Goal: Find specific fact: Find contact information

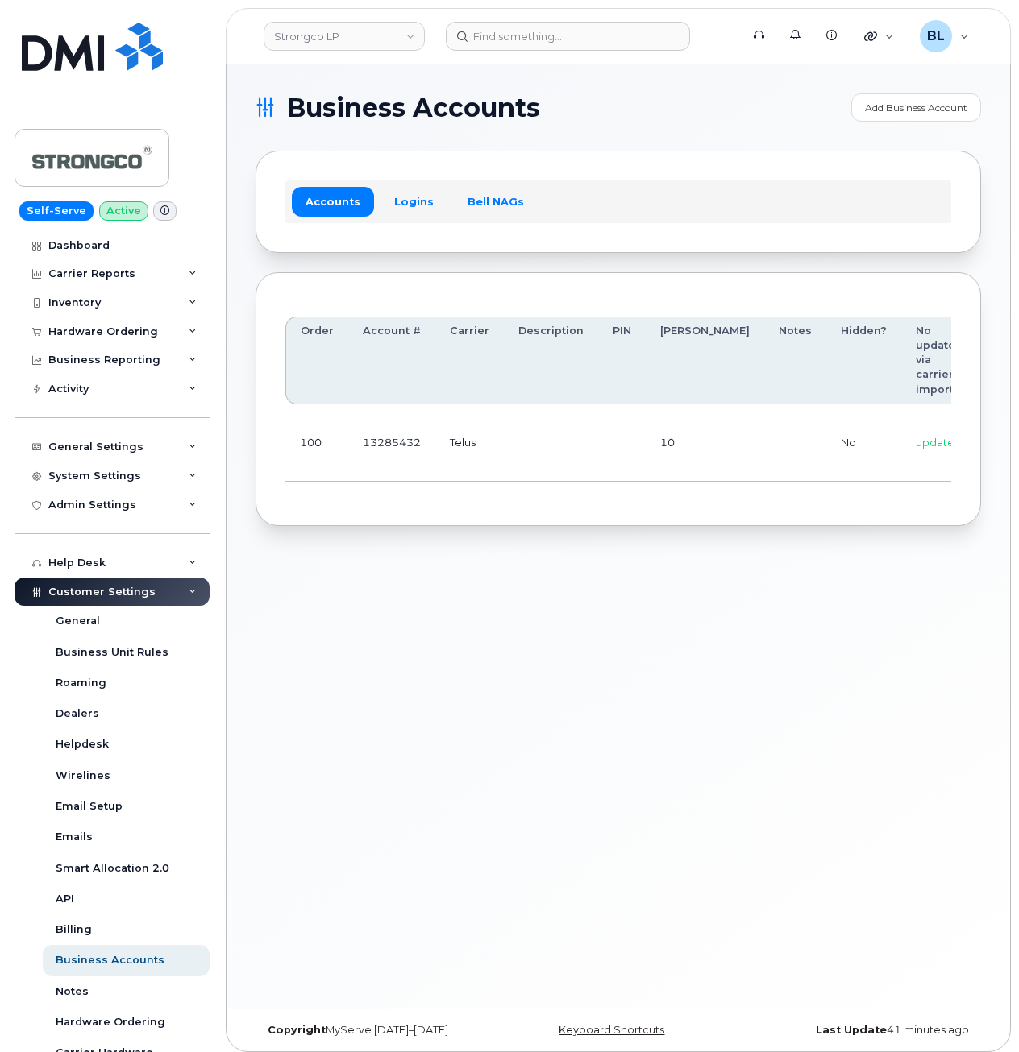
drag, startPoint x: 557, startPoint y: 479, endPoint x: 566, endPoint y: 476, distance: 9.2
click at [557, 479] on td at bounding box center [551, 443] width 94 height 77
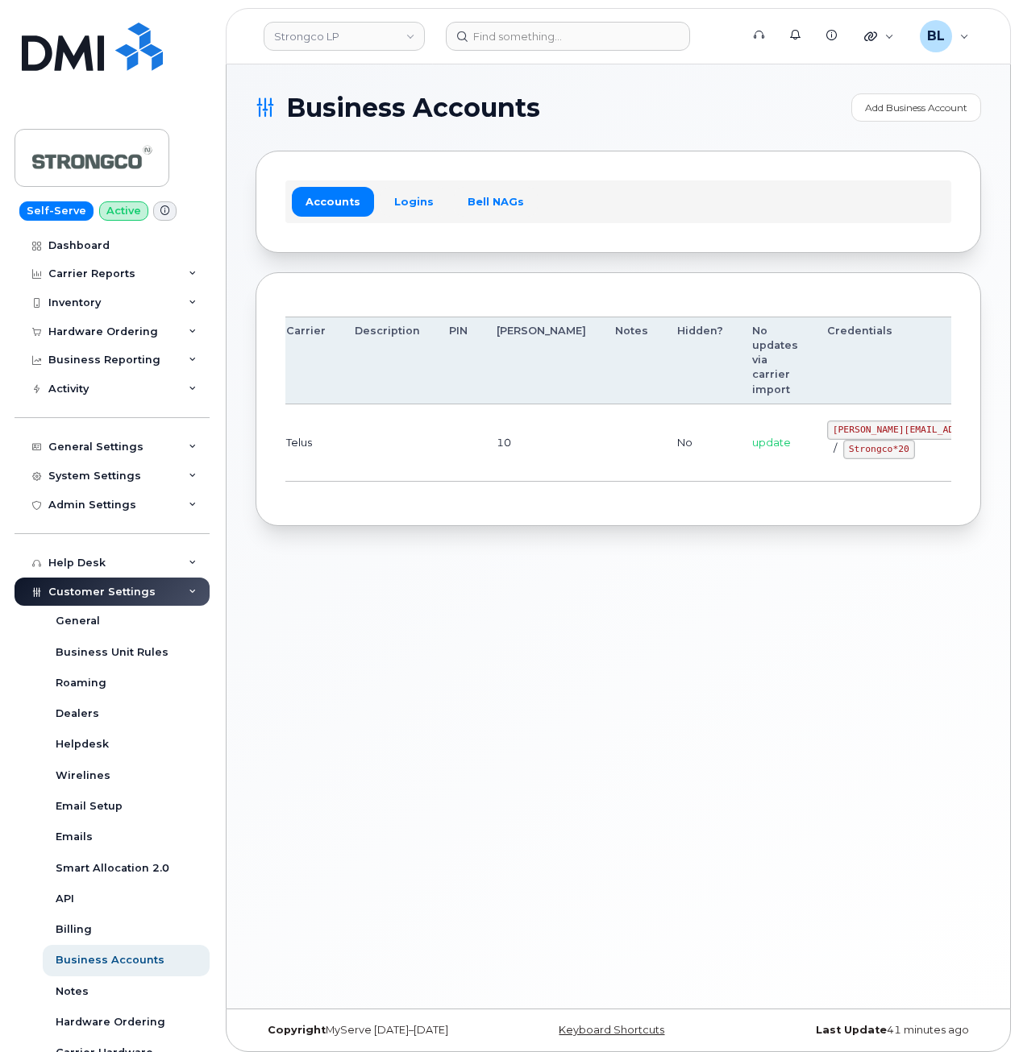
drag, startPoint x: 955, startPoint y: 417, endPoint x: 933, endPoint y: 415, distance: 21.8
drag, startPoint x: 746, startPoint y: 426, endPoint x: 837, endPoint y: 435, distance: 91.5
click at [837, 435] on code "GHada@strongco.com" at bounding box center [945, 430] width 237 height 19
copy code "GHada@strongco.com"
drag, startPoint x: 558, startPoint y: 467, endPoint x: 812, endPoint y: 455, distance: 254.1
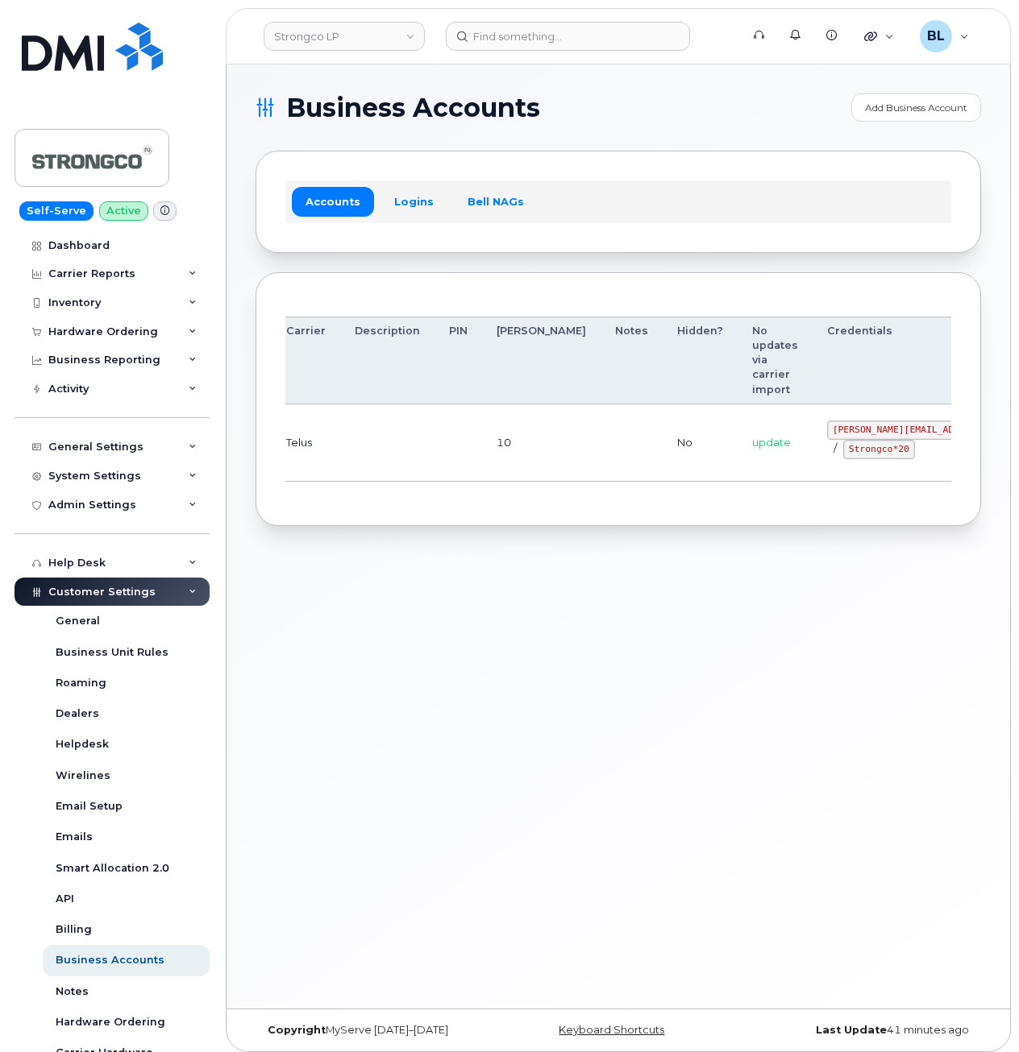
click at [600, 467] on td at bounding box center [631, 443] width 62 height 77
drag, startPoint x: 761, startPoint y: 446, endPoint x: 821, endPoint y: 454, distance: 61.0
click at [843, 454] on code "Strongco*20" at bounding box center [879, 449] width 72 height 19
copy code "Strongco*20"
click at [412, 515] on div "Order Account # Carrier Description PIN Bill Day Notes Hidden? No updates via c…" at bounding box center [617, 399] width 725 height 255
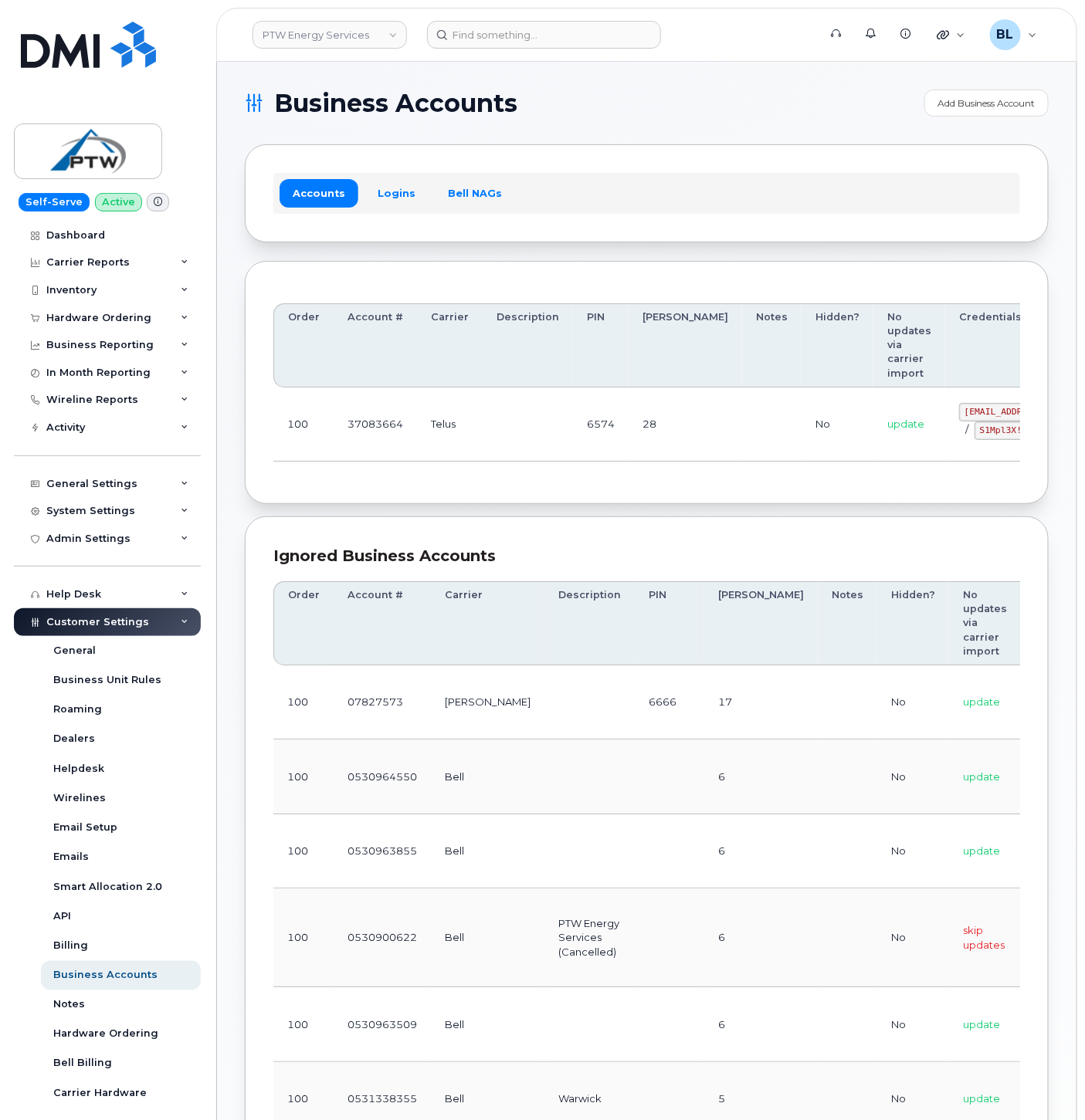
click at [623, 475] on div "Order Account # Carrier Description PIN Bill Day Notes Hidden? No updates via c…" at bounding box center [646, 382] width 747 height 187
drag, startPoint x: 537, startPoint y: 435, endPoint x: 858, endPoint y: 429, distance: 321.1
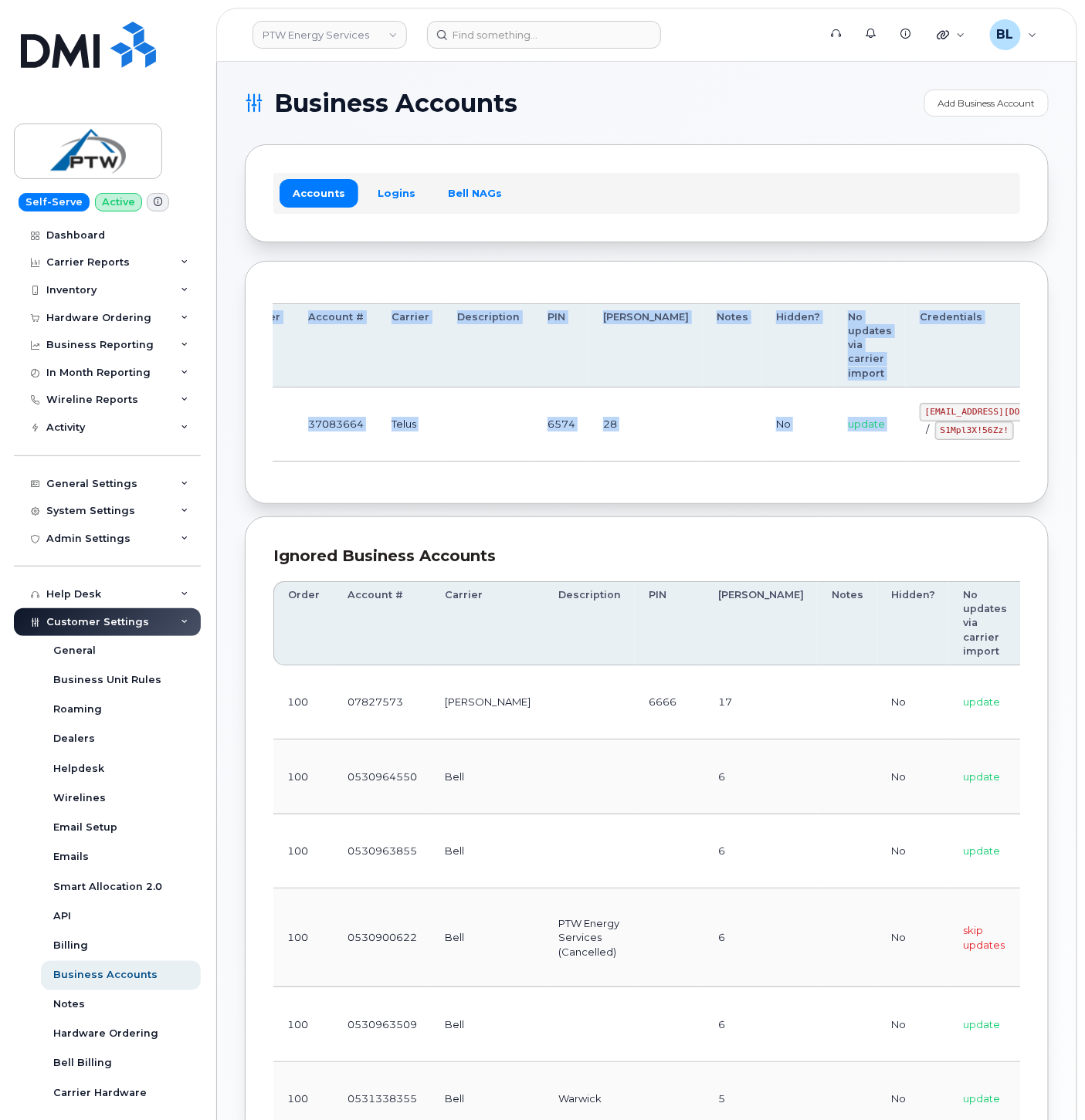
drag, startPoint x: 873, startPoint y: 413, endPoint x: 1001, endPoint y: 410, distance: 128.0
click at [1004, 410] on tr "100 37083664 Telus 6574 28 No update svc_simplex@ptwenergy.com / S1Mpl3X!56Zz! …" at bounding box center [707, 424] width 948 height 74
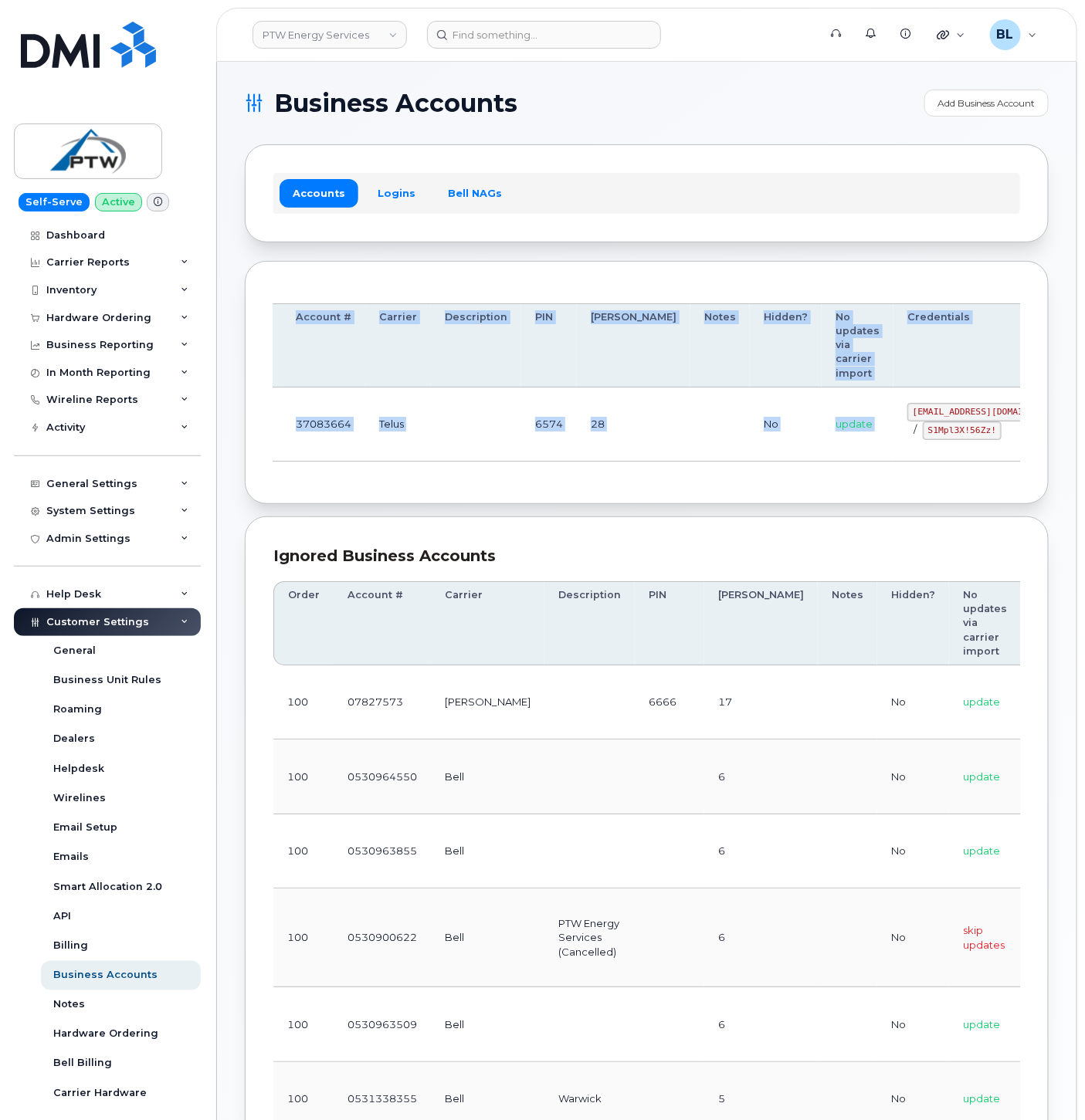
drag, startPoint x: 1001, startPoint y: 410, endPoint x: 868, endPoint y: 412, distance: 133.0
click at [920, 414] on code "svc_simplex@ptwenergy.com" at bounding box center [986, 412] width 158 height 18
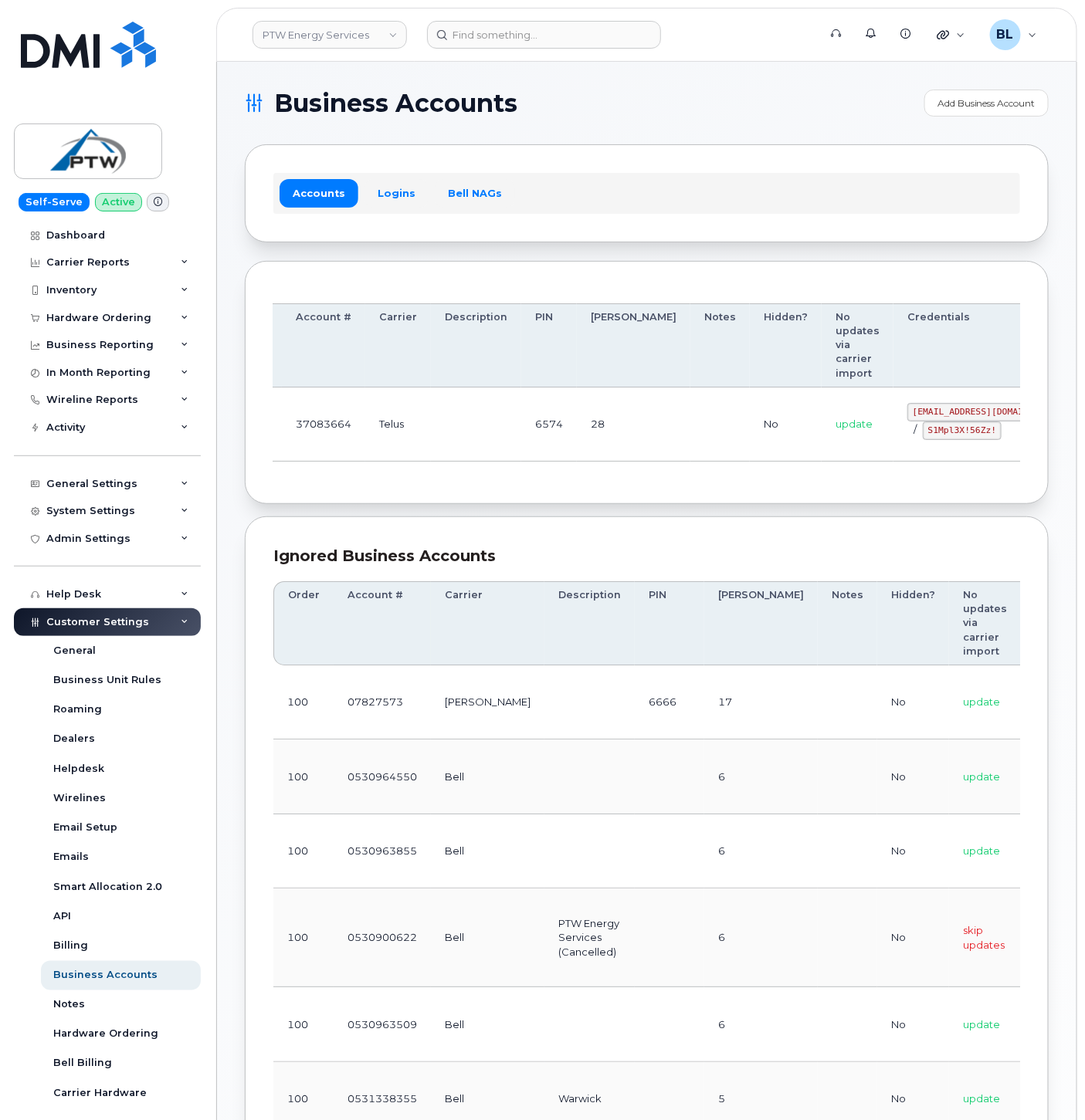
click at [908, 409] on code "svc_simplex@ptwenergy.com" at bounding box center [986, 412] width 158 height 18
drag, startPoint x: 832, startPoint y: 409, endPoint x: 953, endPoint y: 407, distance: 121.0
click at [953, 407] on code "svc_simplex@ptwenergy.com" at bounding box center [986, 412] width 158 height 18
copy code "svc_simplex@ptwenergy.com"
drag, startPoint x: 891, startPoint y: 473, endPoint x: 878, endPoint y: 461, distance: 17.7
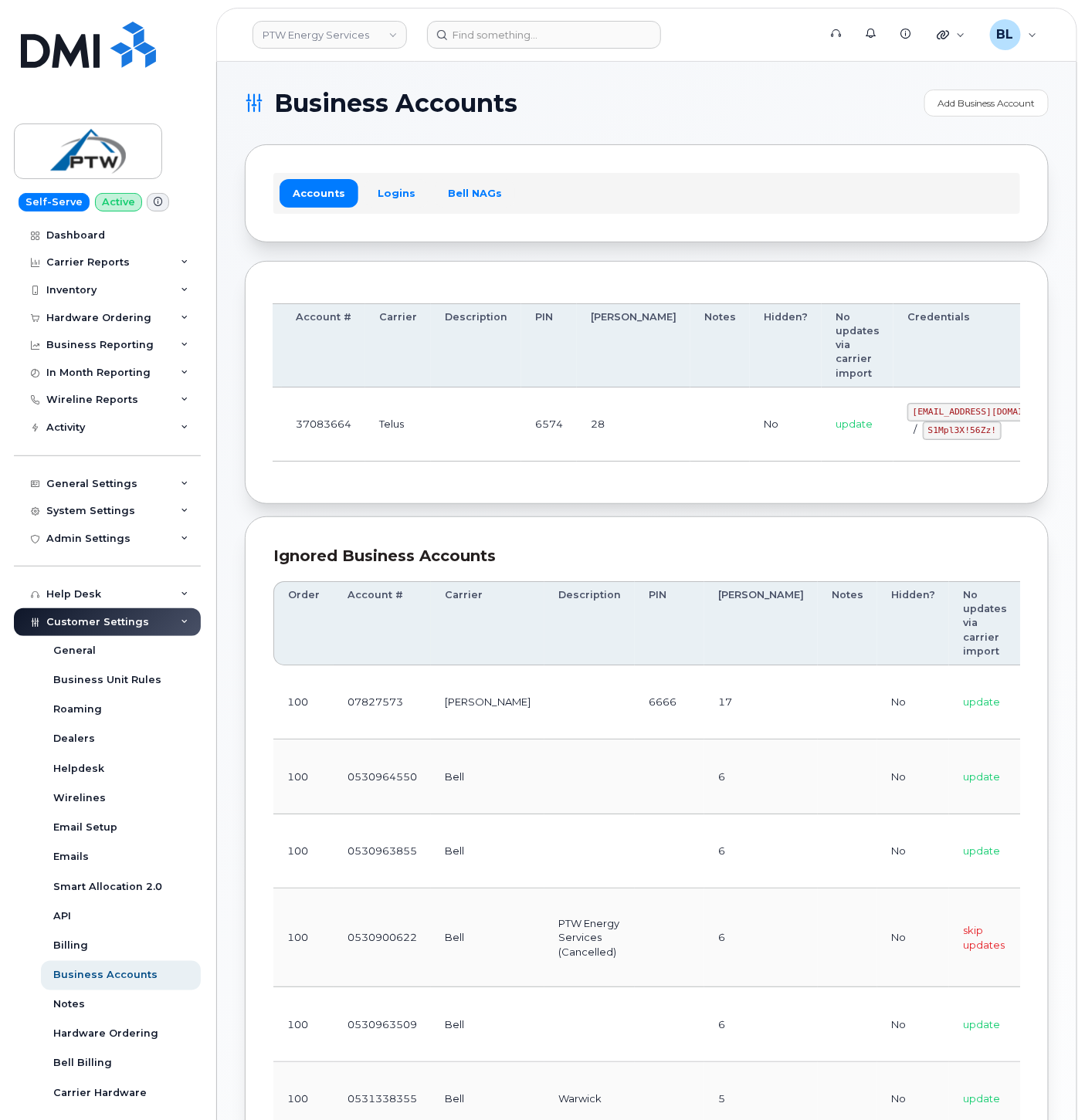
click at [890, 471] on div "Order Account # Carrier Description PIN Bill Day Notes Hidden? No updates via c…" at bounding box center [646, 382] width 747 height 187
drag, startPoint x: 843, startPoint y: 435, endPoint x: 920, endPoint y: 436, distance: 77.0
click at [920, 436] on div "svc_simplex@ptwenergy.com / S1Mpl3X!56Zz!" at bounding box center [986, 422] width 158 height 37
copy code "S1Mpl3X!56Zz!"
click at [577, 446] on td "28" at bounding box center [634, 424] width 113 height 74
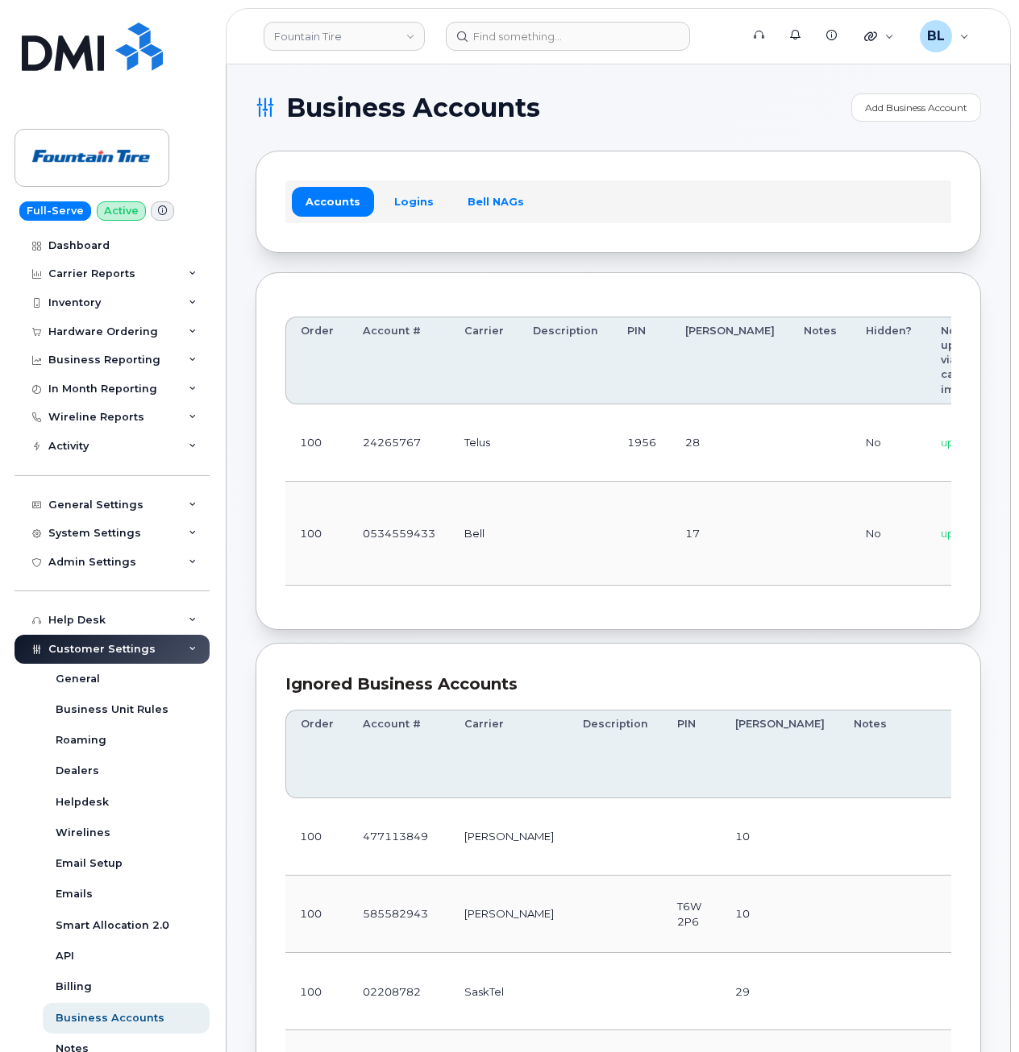
click at [599, 545] on td at bounding box center [565, 534] width 94 height 104
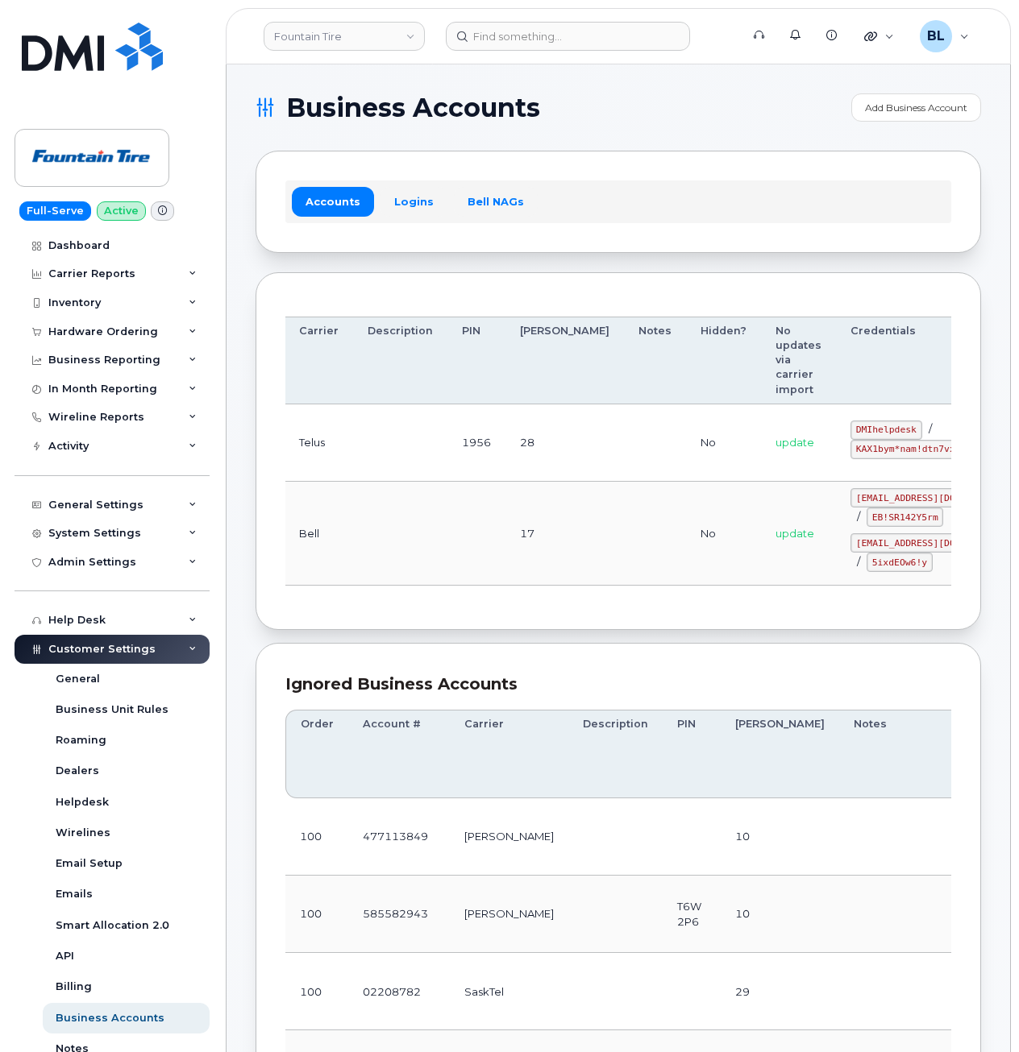
scroll to position [0, 193]
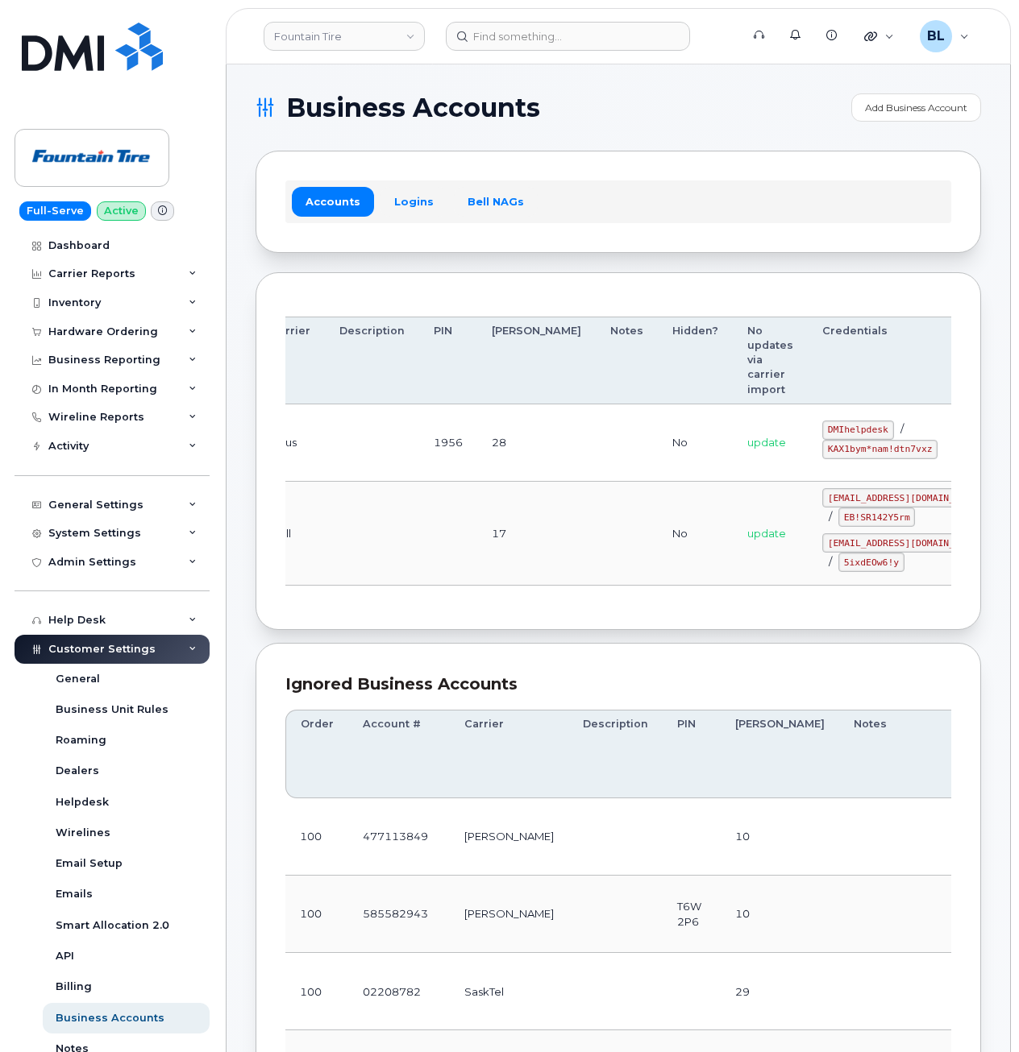
drag, startPoint x: 567, startPoint y: 475, endPoint x: 862, endPoint y: 488, distance: 296.0
drag, startPoint x: 745, startPoint y: 430, endPoint x: 806, endPoint y: 433, distance: 60.5
click at [822, 433] on div "DMIhelpdesk / KAX1bym*nam!dtn7vxz" at bounding box center [904, 440] width 165 height 39
copy code "DMIhelpdesk"
drag, startPoint x: 591, startPoint y: 488, endPoint x: 699, endPoint y: 467, distance: 109.1
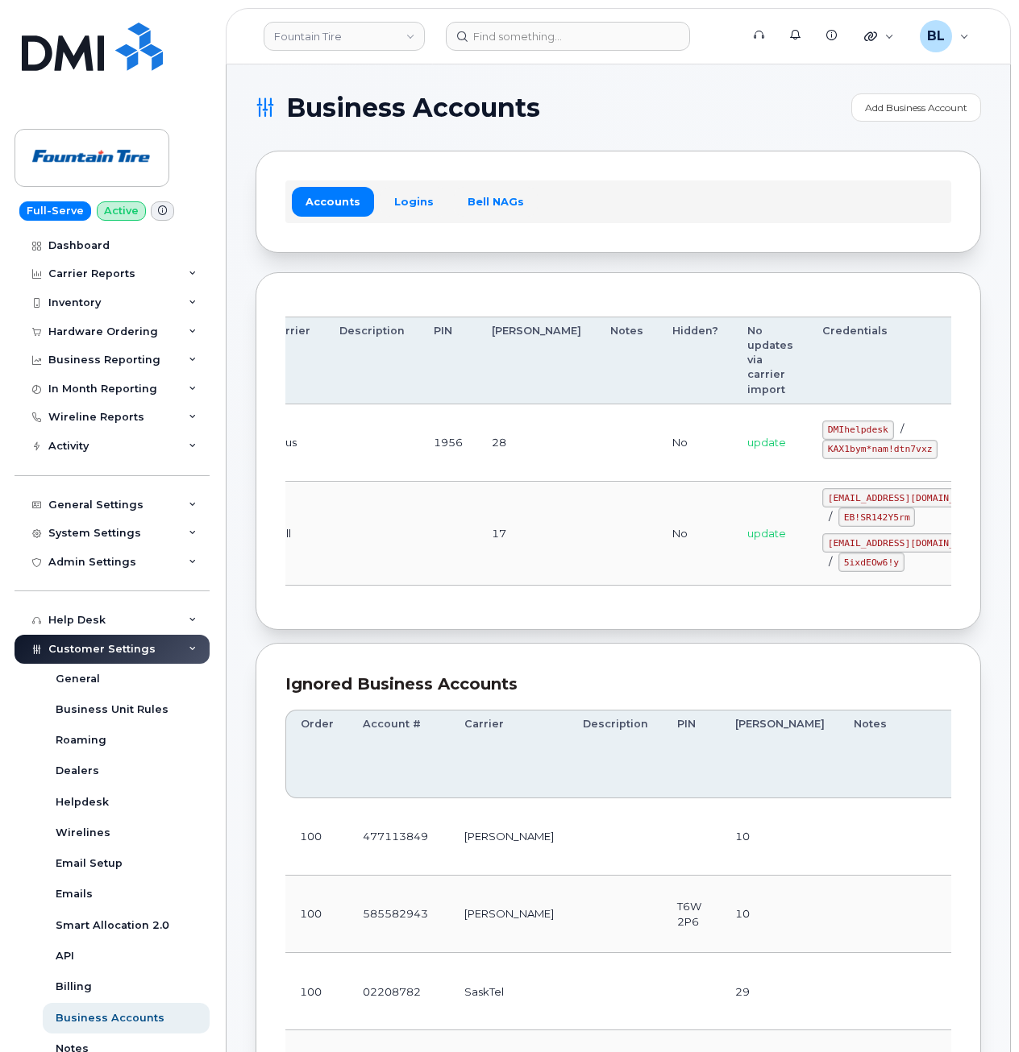
click at [658, 485] on td "No" at bounding box center [695, 534] width 75 height 104
drag, startPoint x: 745, startPoint y: 449, endPoint x: 842, endPoint y: 455, distance: 96.9
click at [842, 455] on code "KAX1bym*nam!dtn7vxz" at bounding box center [879, 449] width 115 height 19
copy code "KAX1bym*nam!dtn7vxz"
click at [419, 539] on td at bounding box center [448, 534] width 58 height 104
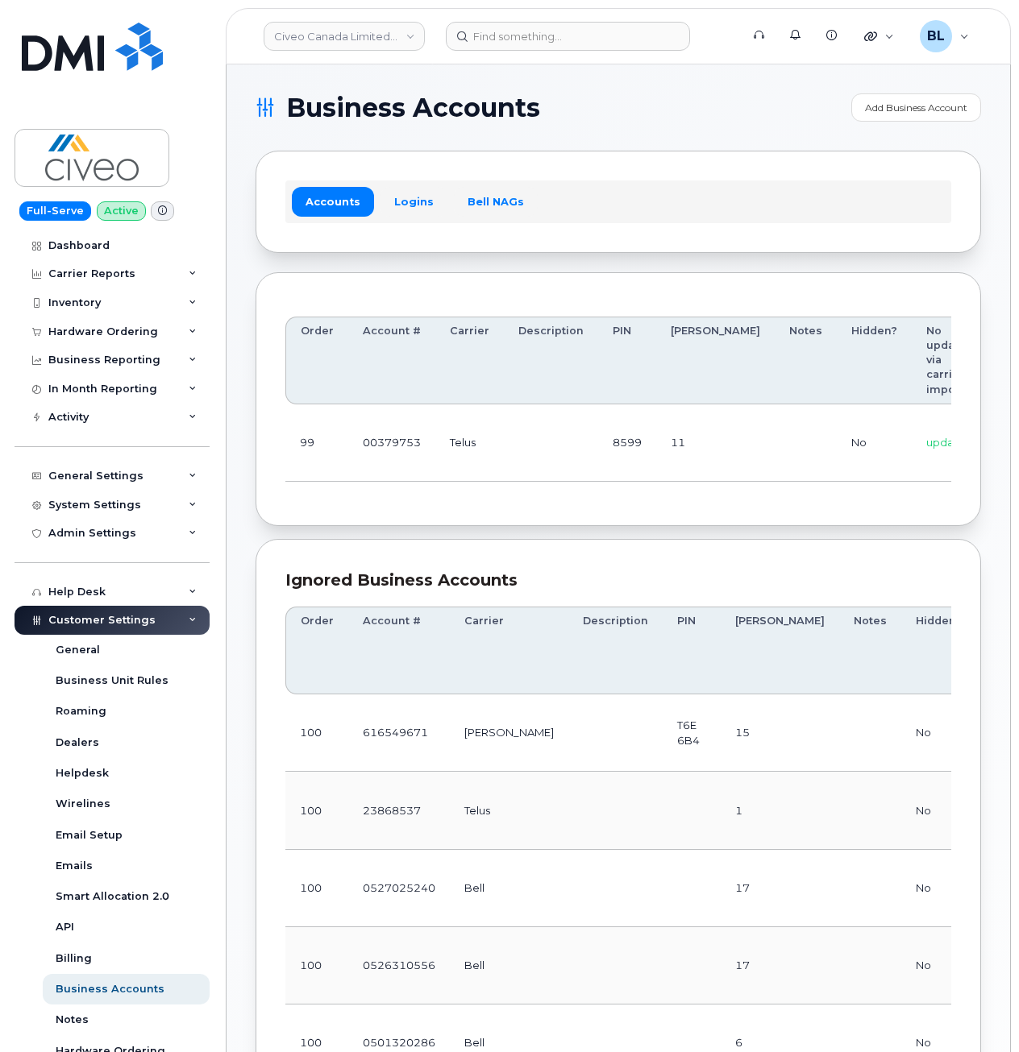
scroll to position [0, 230]
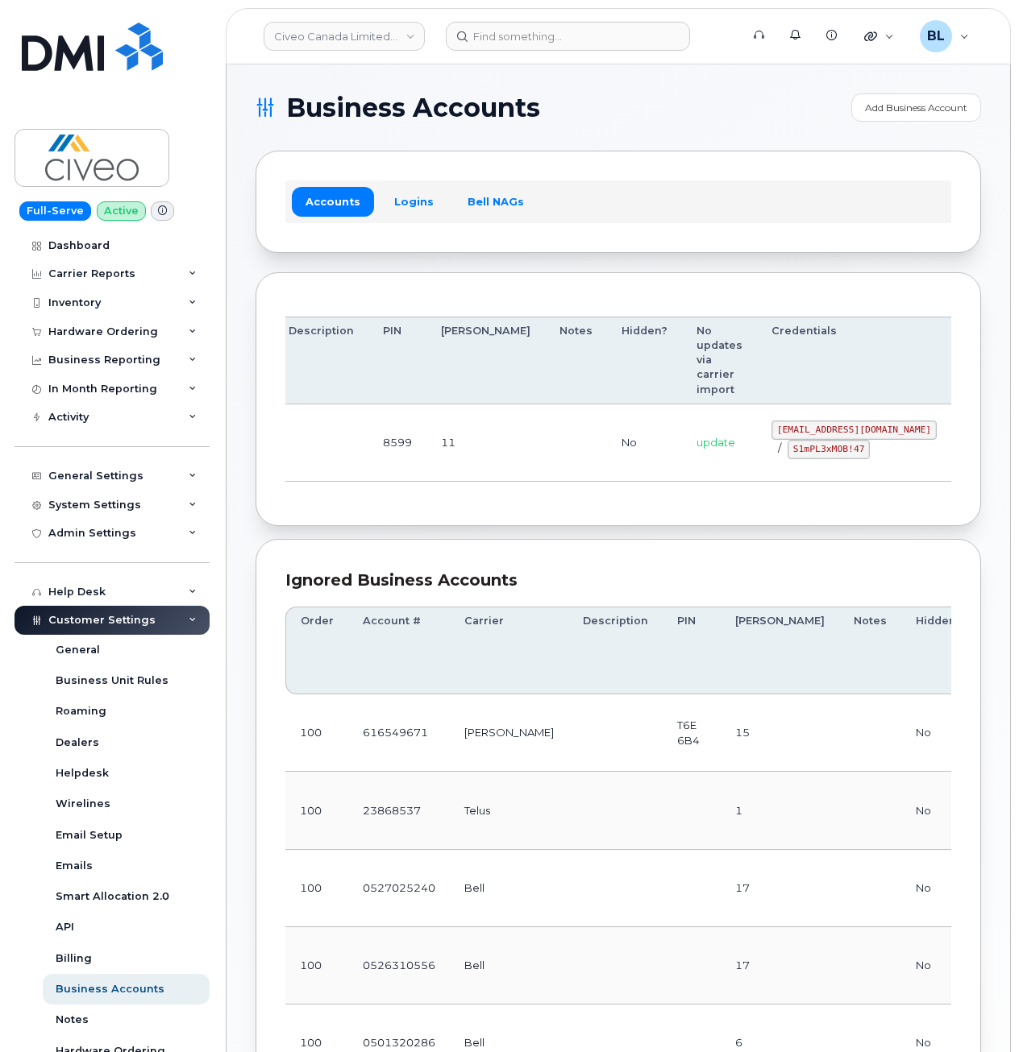
drag, startPoint x: 563, startPoint y: 447, endPoint x: 976, endPoint y: 436, distance: 412.8
drag, startPoint x: 688, startPoint y: 429, endPoint x: 842, endPoint y: 434, distance: 154.0
click at [842, 434] on code "[EMAIL_ADDRESS][DOMAIN_NAME]" at bounding box center [853, 430] width 165 height 19
copy code "[EMAIL_ADDRESS][DOMAIN_NAME]"
click at [607, 481] on td "No" at bounding box center [644, 443] width 75 height 77
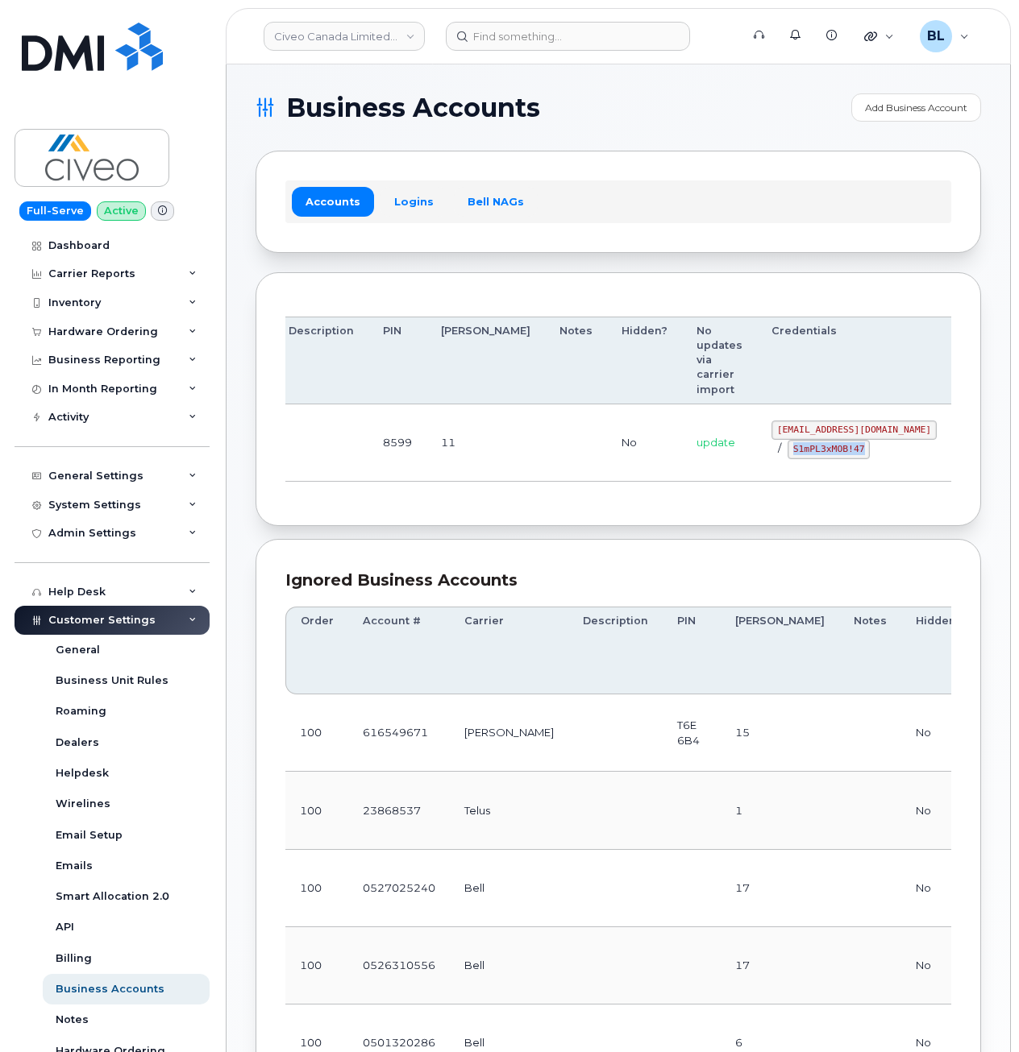
drag, startPoint x: 702, startPoint y: 451, endPoint x: 776, endPoint y: 449, distance: 74.2
click at [776, 449] on div "svc_simplexmobility@civeo.com / S1mPL3xMOB!47" at bounding box center [853, 440] width 165 height 39
copy code "S1mPL3xMOB!47"
click at [460, 461] on td "11" at bounding box center [485, 443] width 118 height 77
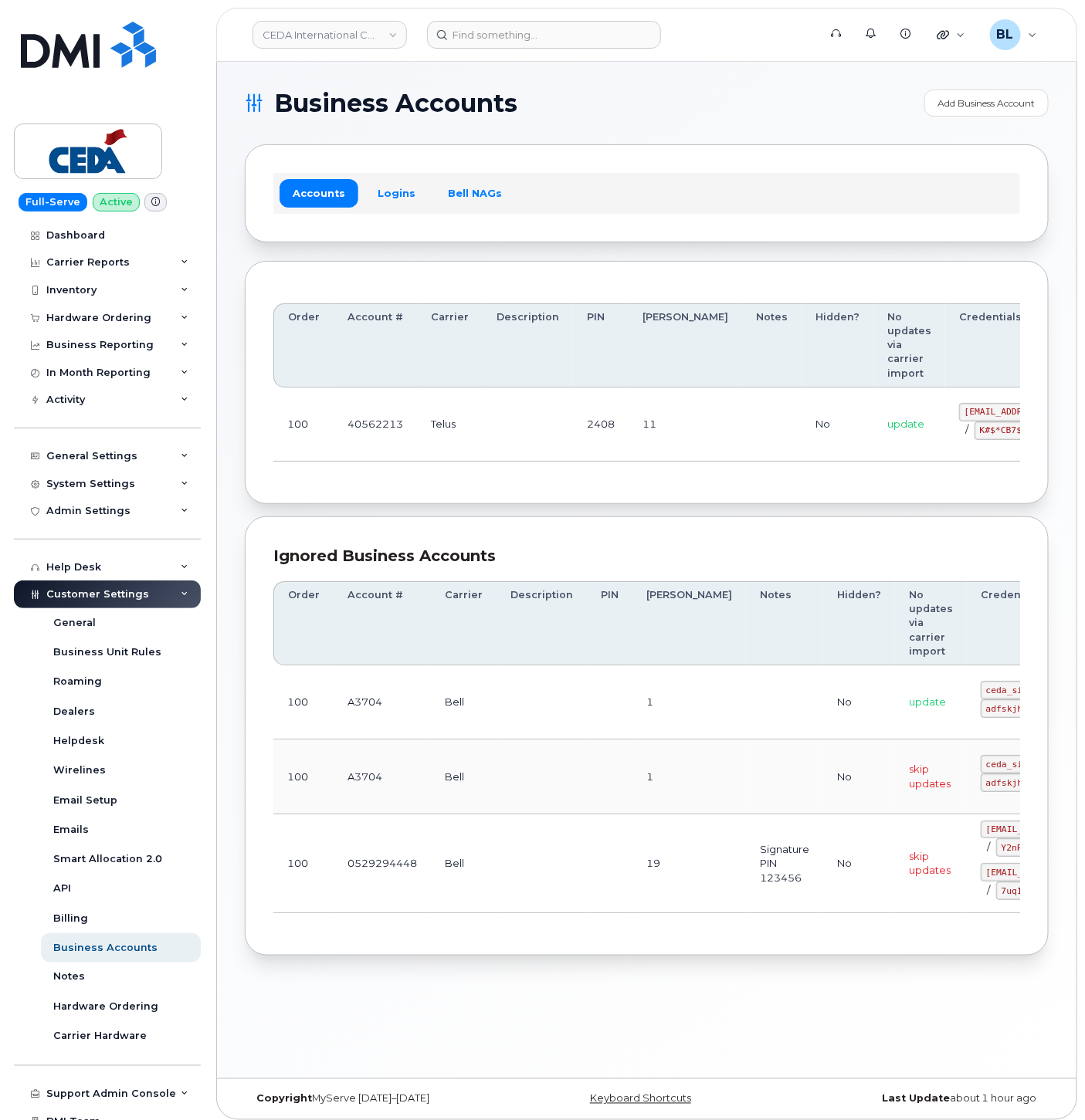
drag, startPoint x: 614, startPoint y: 459, endPoint x: 849, endPoint y: 453, distance: 235.1
drag, startPoint x: 886, startPoint y: 409, endPoint x: 1004, endPoint y: 415, distance: 118.2
click at [1004, 415] on td "[EMAIL_ADDRESS][DOMAIN_NAME] / K#$*CB7$fk2fpJaB" at bounding box center [1038, 424] width 186 height 74
copy code "[EMAIL_ADDRESS][DOMAIN_NAME]"
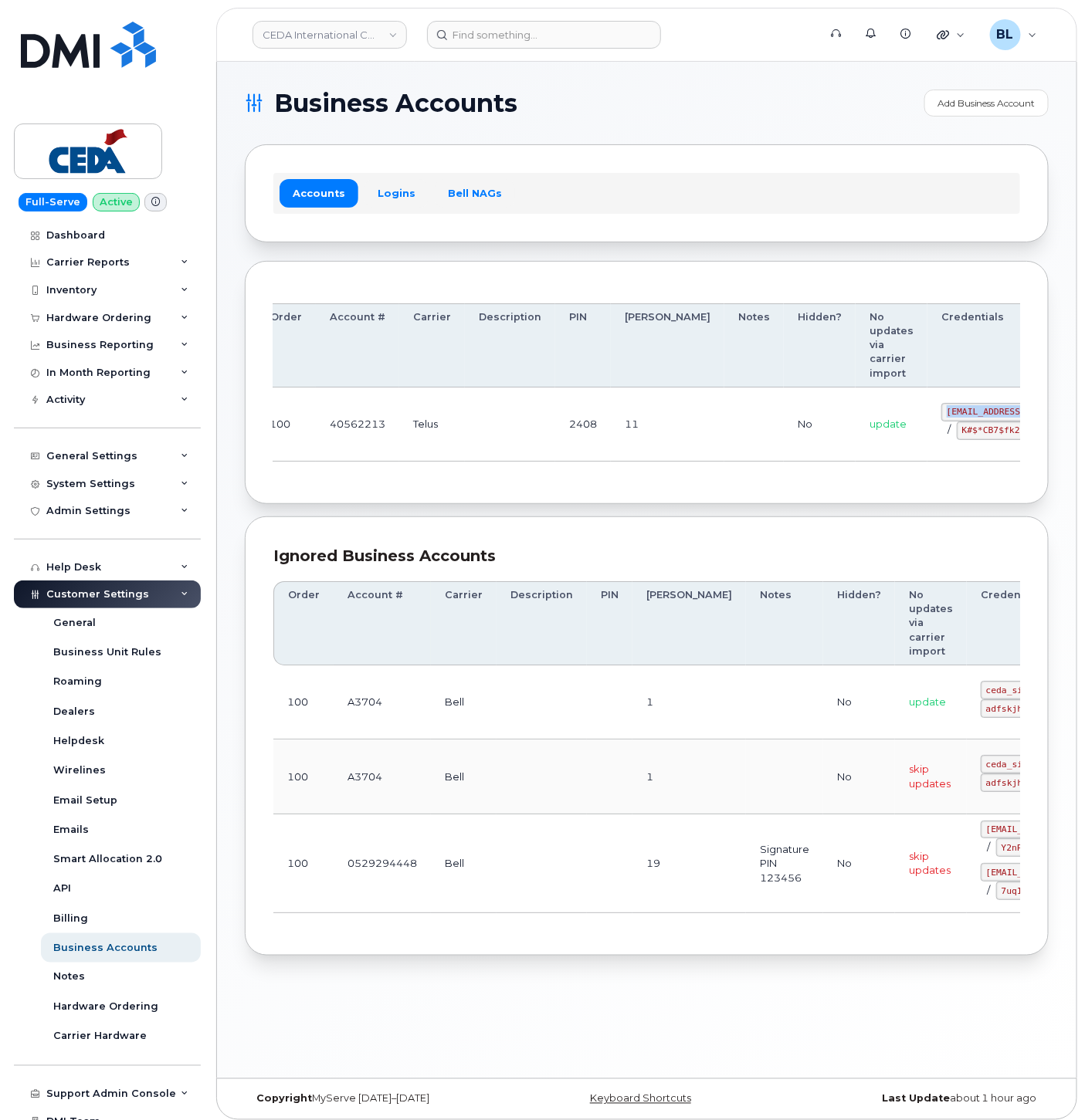
click at [928, 431] on td "[EMAIL_ADDRESS][DOMAIN_NAME] / K#$*CB7$fk2fpJaB" at bounding box center [1021, 424] width 186 height 74
drag, startPoint x: 874, startPoint y: 434, endPoint x: 957, endPoint y: 434, distance: 83.0
click at [957, 434] on div "[EMAIL_ADDRESS][DOMAIN_NAME] / K#$*CB7$fk2fpJaB" at bounding box center [1020, 422] width 158 height 37
click at [959, 436] on code "K#$*CB7$fk2fpJaB" at bounding box center [1004, 430] width 95 height 18
drag, startPoint x: 958, startPoint y: 430, endPoint x: 877, endPoint y: 433, distance: 81.1
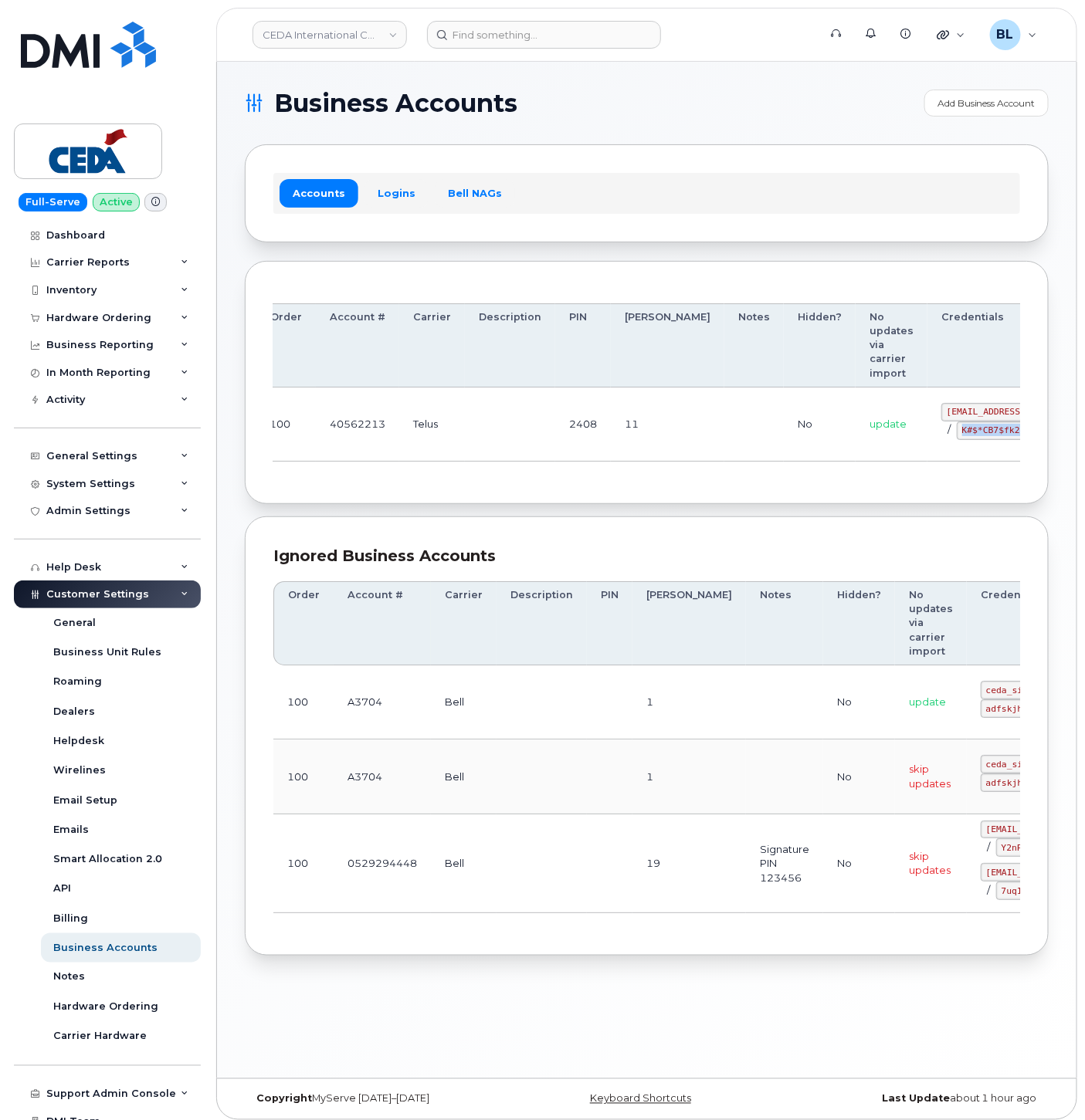
click at [957, 433] on code "K#$*CB7$fk2fpJaB" at bounding box center [1004, 430] width 95 height 18
copy code "K#$*CB7$fk2fpJaB"
click at [575, 505] on div "Order Account # Carrier Description PIN [PERSON_NAME] Notes Hidden? No updates …" at bounding box center [646, 382] width 804 height 244
